Goal: Navigation & Orientation: Find specific page/section

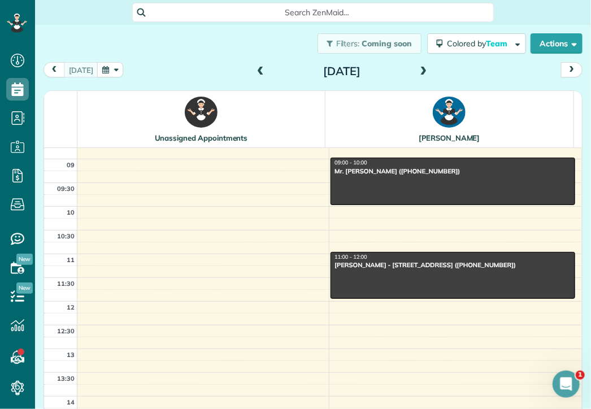
scroll to position [129, 0]
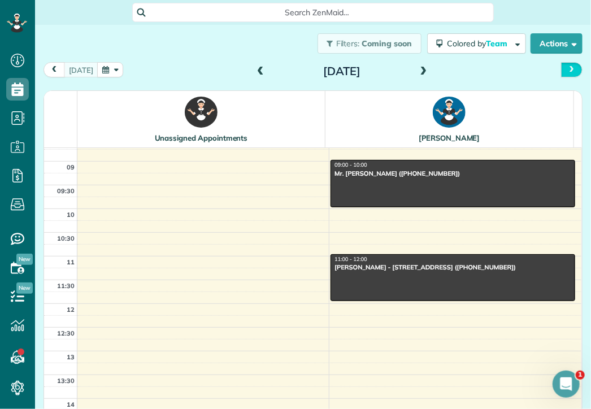
click at [567, 72] on span "next" at bounding box center [571, 69] width 9 height 7
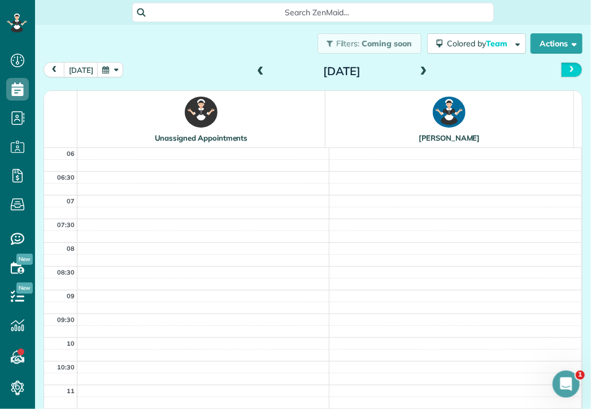
click at [567, 72] on span "next" at bounding box center [571, 69] width 9 height 7
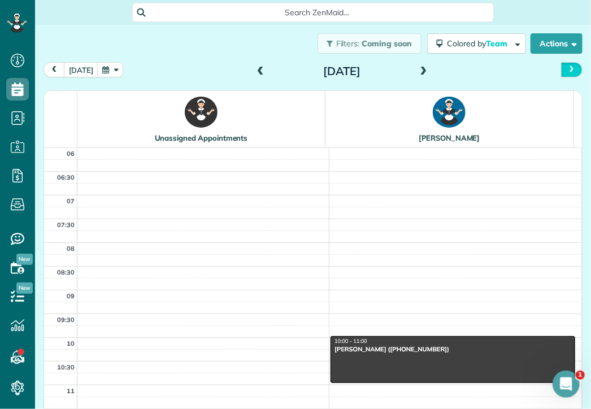
click at [567, 72] on span "next" at bounding box center [571, 69] width 9 height 7
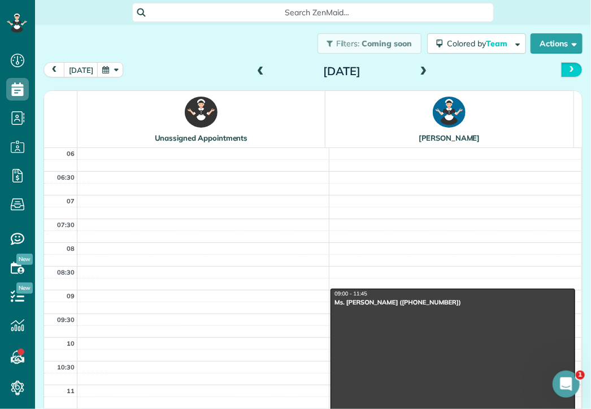
click at [567, 72] on span "next" at bounding box center [571, 69] width 9 height 7
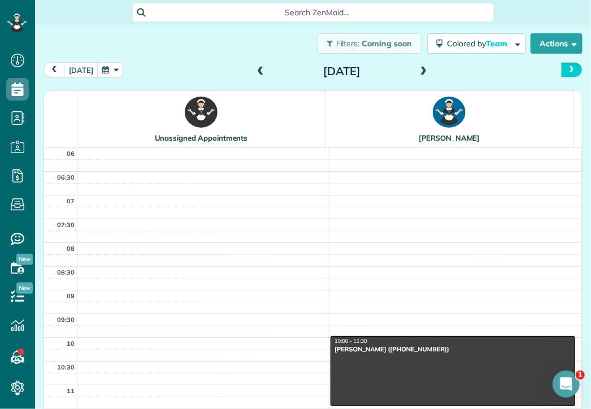
click at [567, 72] on span "next" at bounding box center [571, 69] width 9 height 7
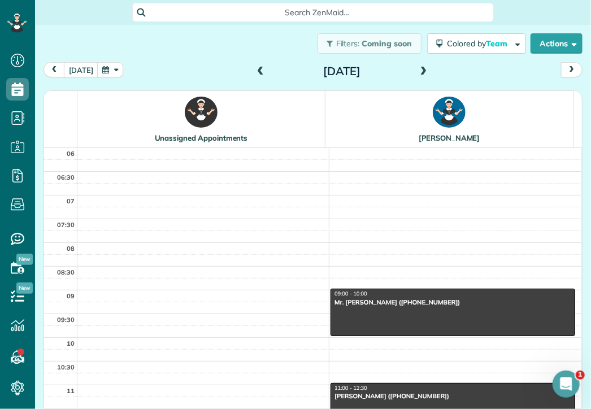
click at [567, 72] on span "next" at bounding box center [571, 69] width 9 height 7
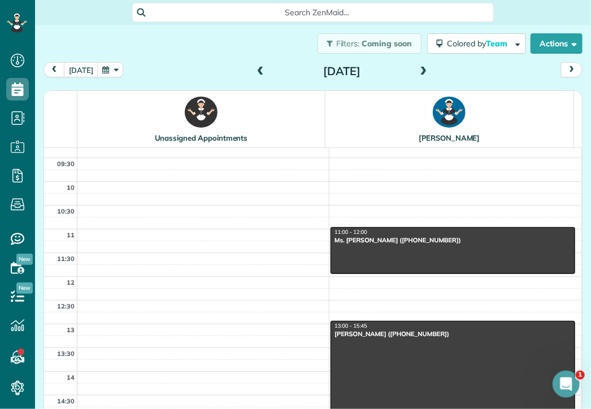
scroll to position [192, 0]
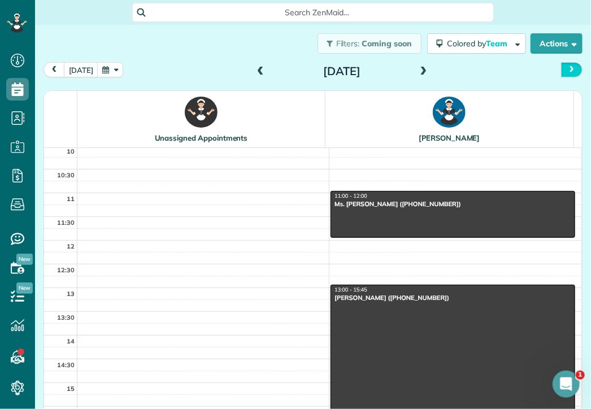
click at [567, 72] on span "next" at bounding box center [571, 69] width 9 height 7
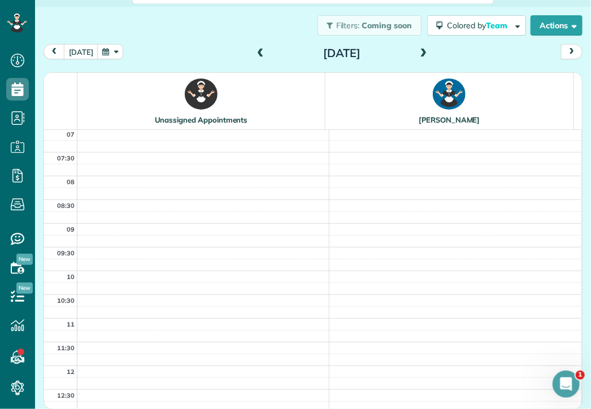
scroll to position [42, 0]
click at [561, 53] on button "next" at bounding box center [571, 51] width 21 height 15
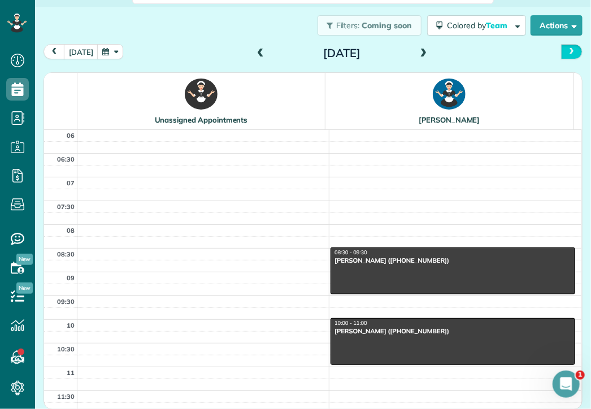
click at [567, 54] on span "next" at bounding box center [571, 51] width 9 height 7
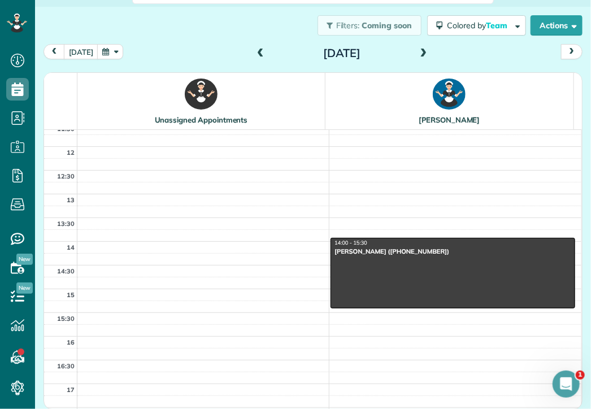
scroll to position [271, 0]
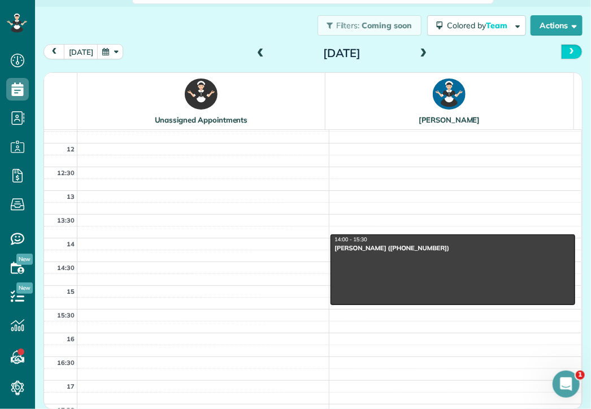
click at [567, 53] on span "next" at bounding box center [571, 51] width 9 height 7
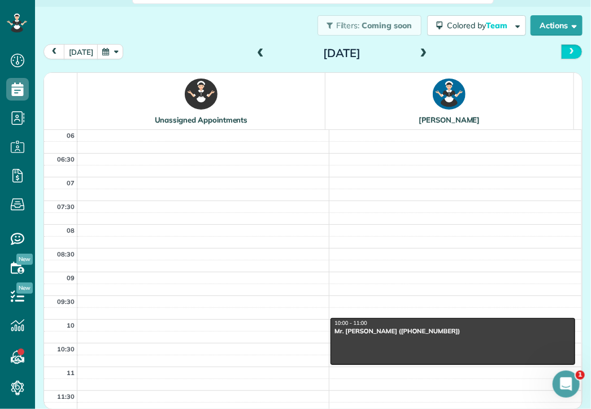
click at [567, 53] on span "next" at bounding box center [571, 51] width 9 height 7
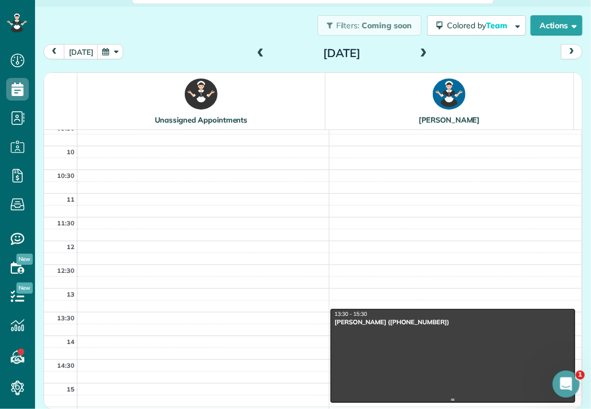
scroll to position [172, 0]
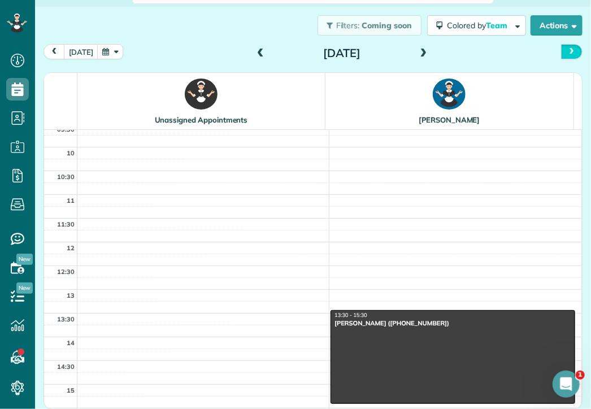
click at [567, 53] on span "next" at bounding box center [571, 51] width 9 height 7
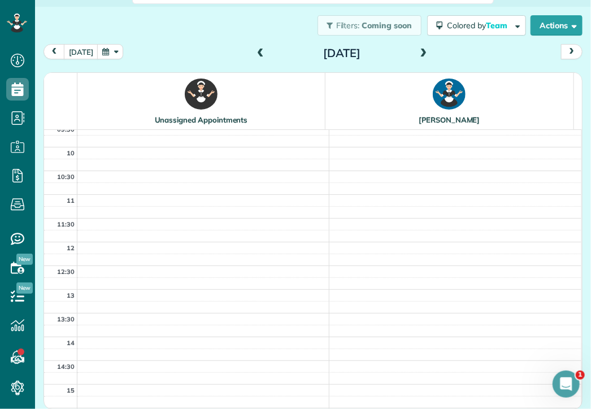
scroll to position [0, 0]
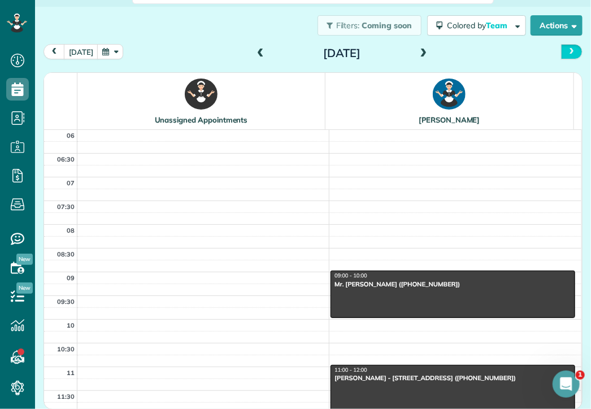
click at [567, 53] on span "next" at bounding box center [571, 51] width 9 height 7
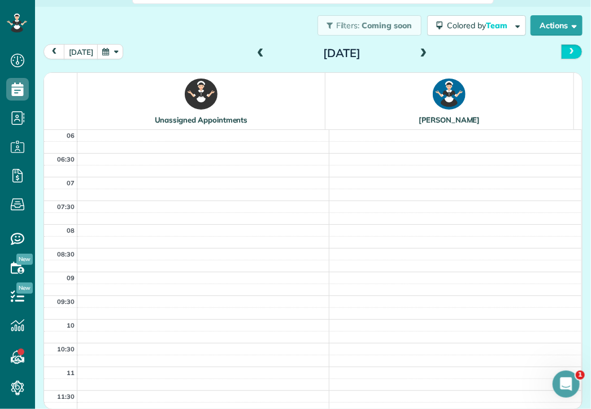
click at [567, 53] on span "next" at bounding box center [571, 51] width 9 height 7
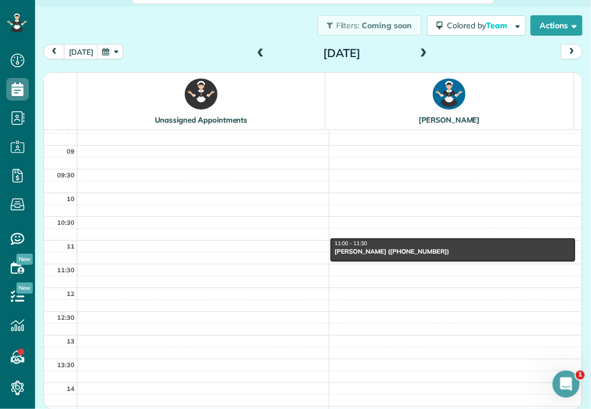
scroll to position [116, 0]
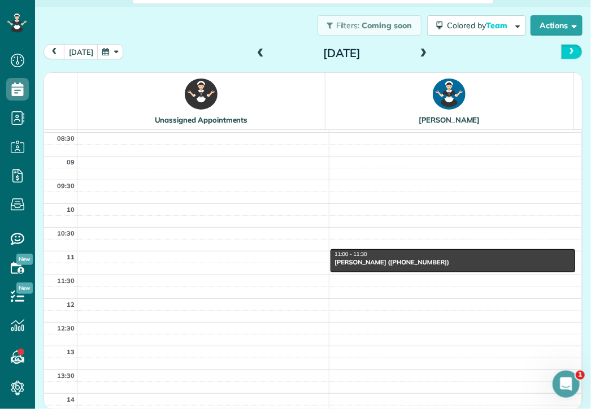
click at [567, 48] on span "next" at bounding box center [571, 51] width 9 height 7
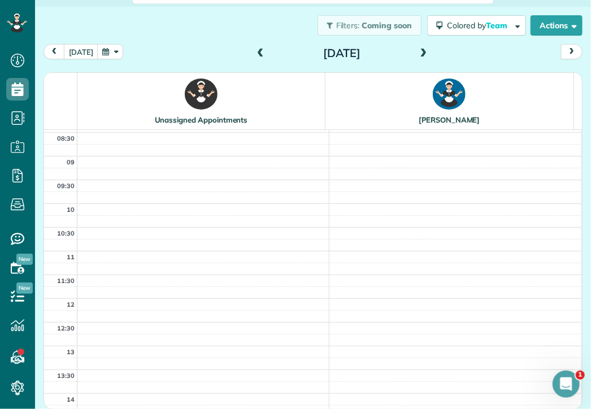
scroll to position [0, 0]
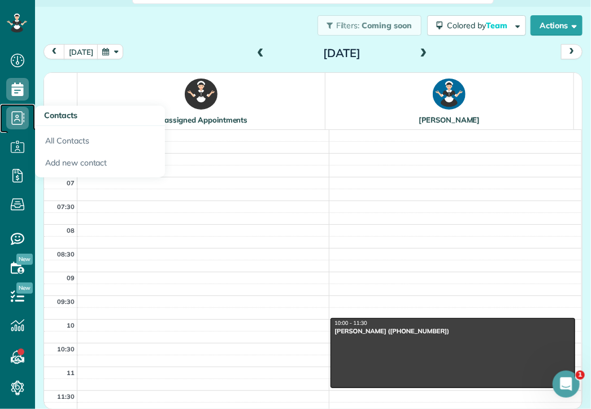
click at [18, 114] on icon at bounding box center [17, 118] width 23 height 23
